Goal: Task Accomplishment & Management: Use online tool/utility

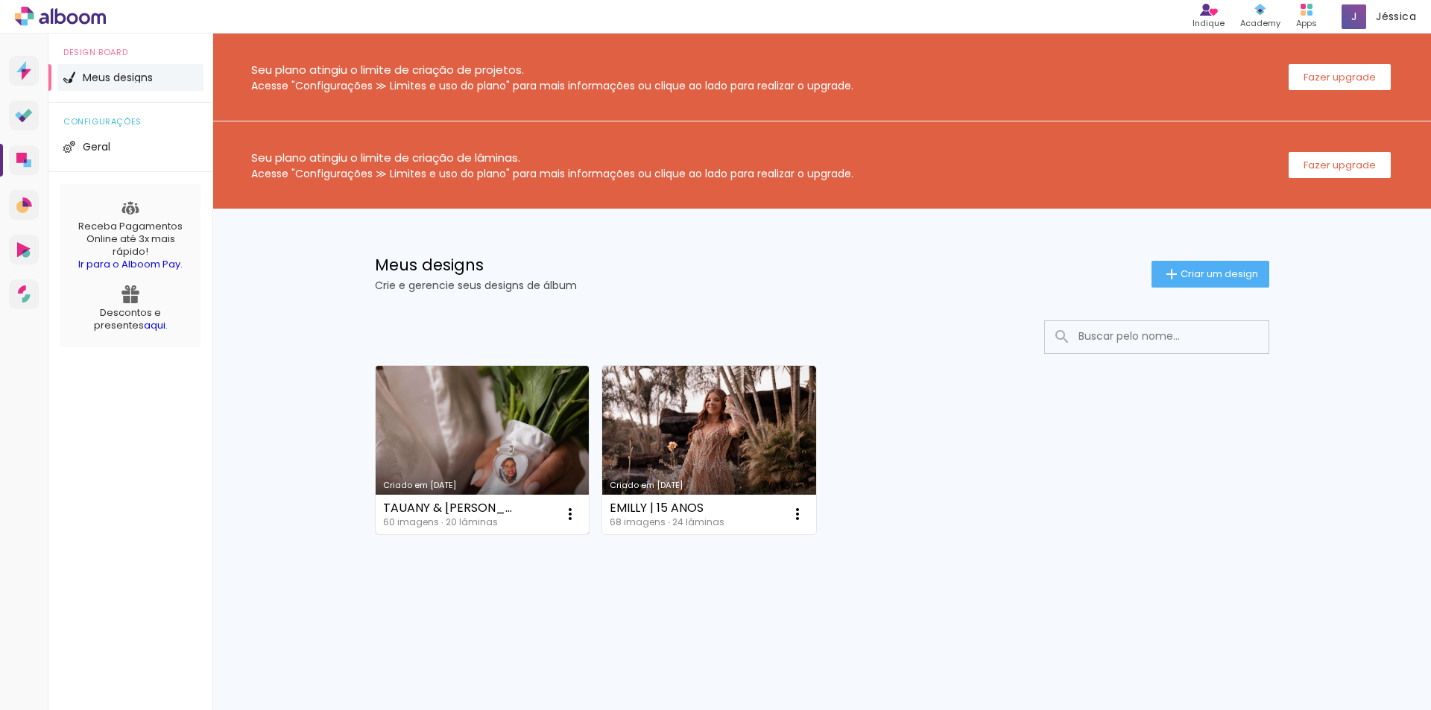
click at [529, 438] on link "Criado em [DATE]" at bounding box center [483, 450] width 214 height 168
